Goal: Task Accomplishment & Management: Use online tool/utility

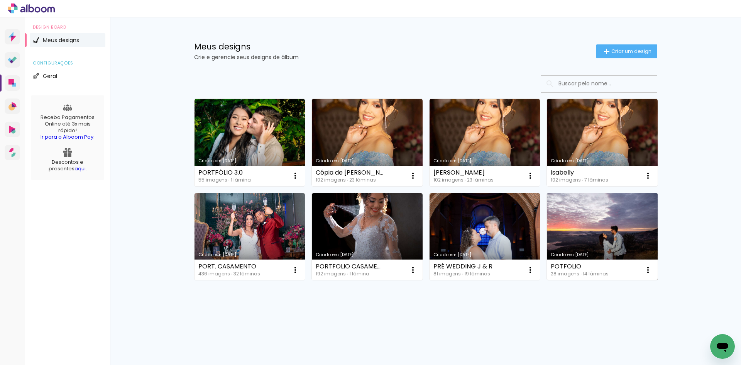
click at [581, 232] on link "Criado em [DATE]" at bounding box center [602, 236] width 111 height 87
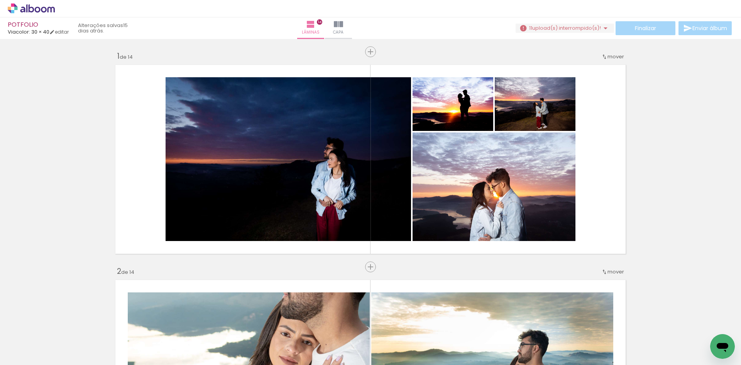
click at [718, 32] on div "Finalizar Enviar álbum" at bounding box center [625, 28] width 218 height 14
